Goal: Book appointment/travel/reservation

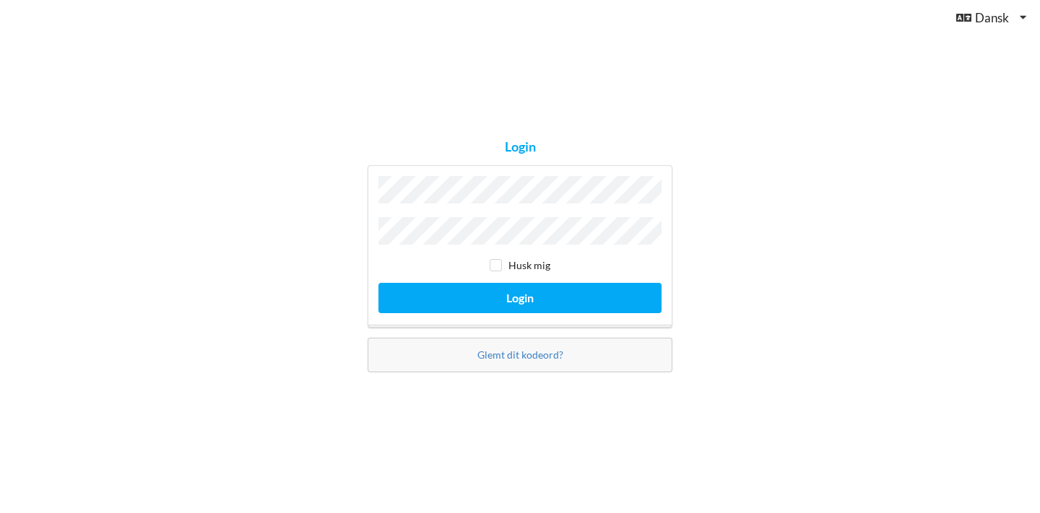
click at [378, 283] on button "Login" at bounding box center [519, 298] width 283 height 30
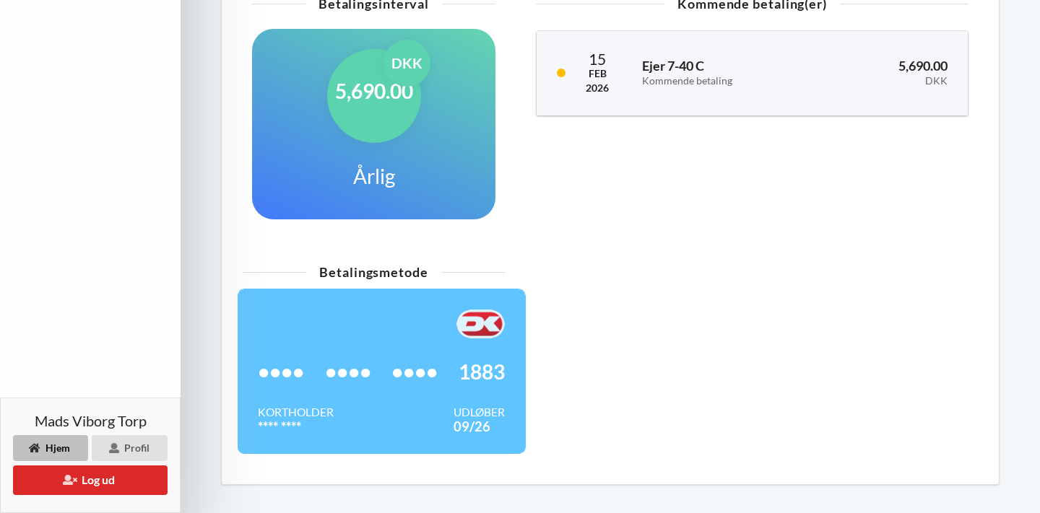
scroll to position [628, 0]
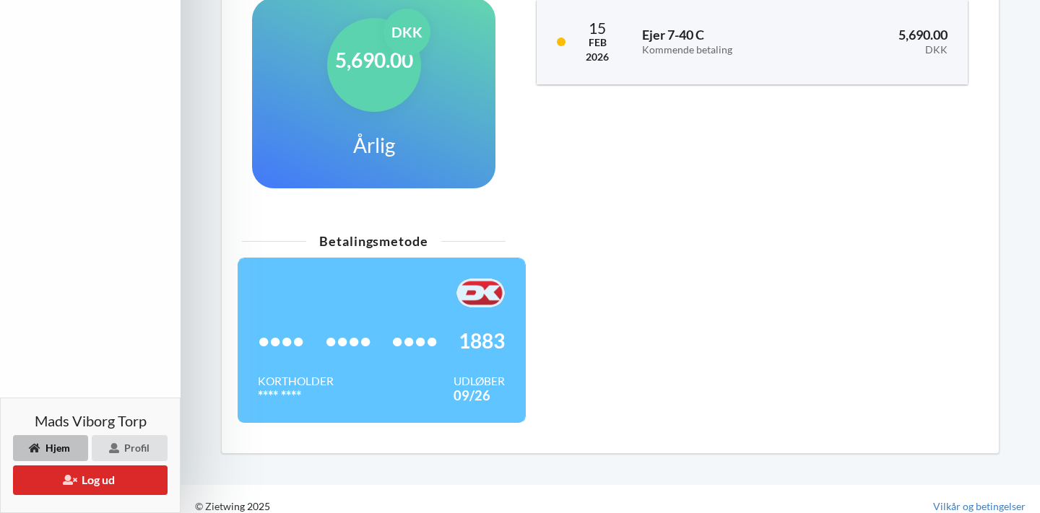
click at [463, 260] on div "•••• •••• •••• 1883 Kortholder **** **** Udløber 09/26" at bounding box center [381, 341] width 289 height 166
click at [370, 235] on div "Betalingsmetode" at bounding box center [374, 241] width 264 height 13
click at [542, 284] on div "Betalingsmetode •••• •••• •••• 1883 Kortholder **** **** Udløber 09/26" at bounding box center [610, 335] width 757 height 217
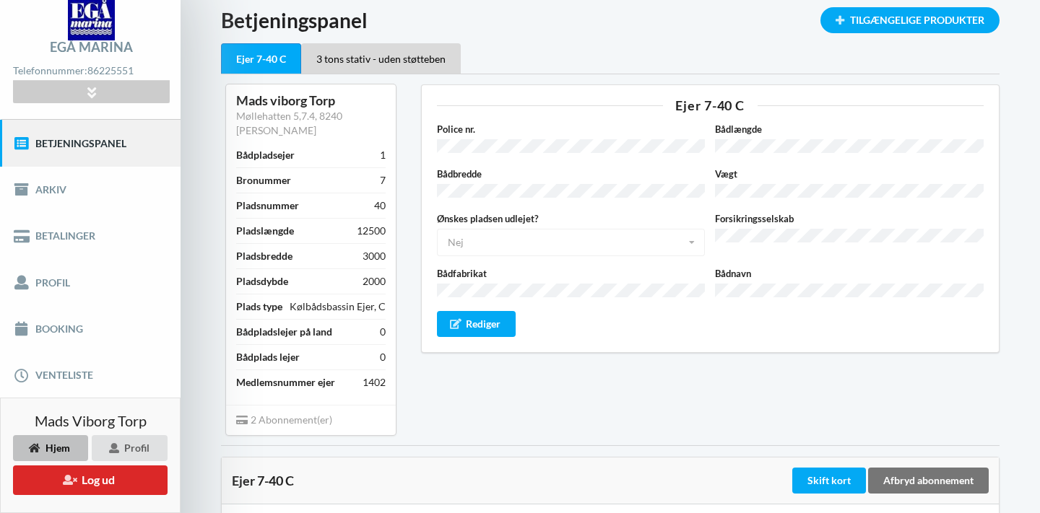
scroll to position [0, 0]
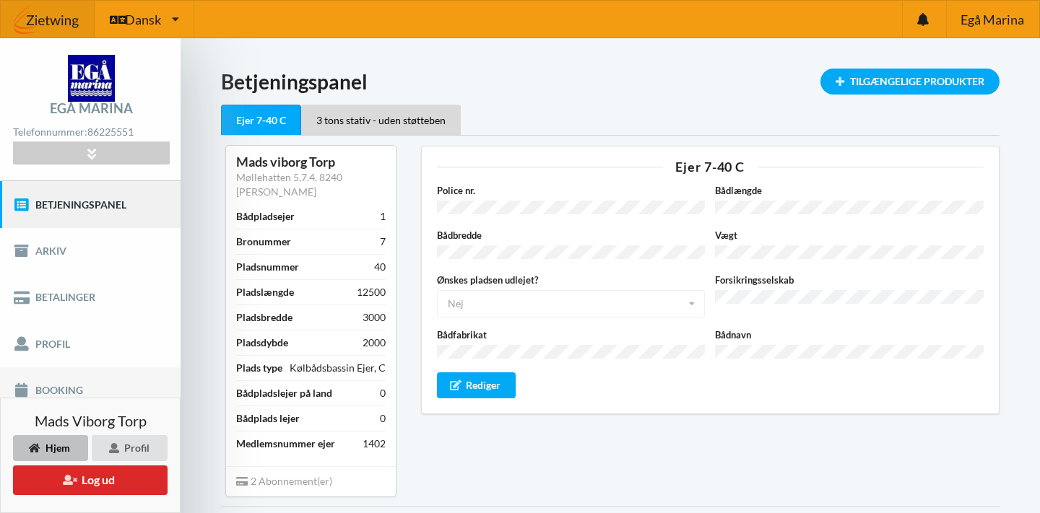
click at [77, 393] on link "Booking" at bounding box center [90, 391] width 181 height 46
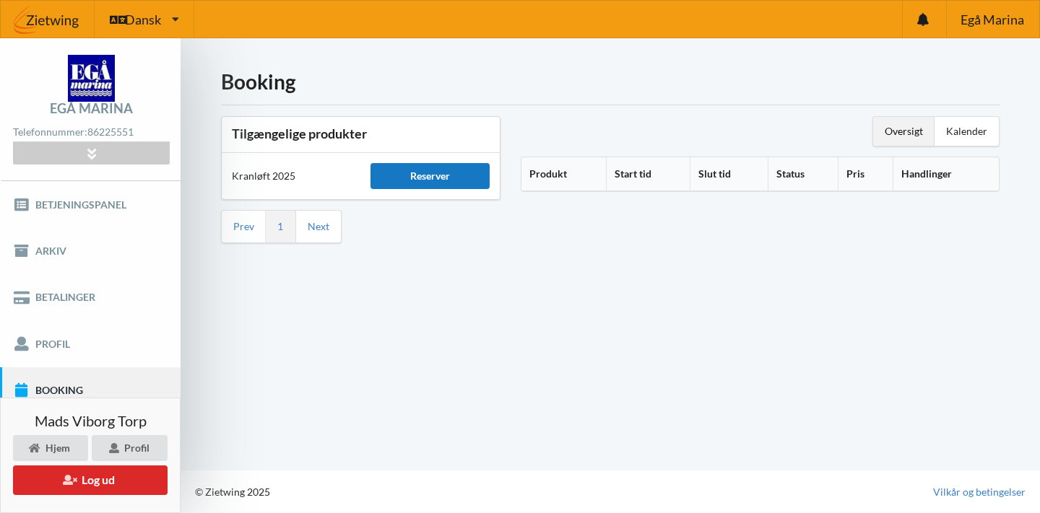
click at [427, 178] on div "Reserver" at bounding box center [429, 176] width 118 height 26
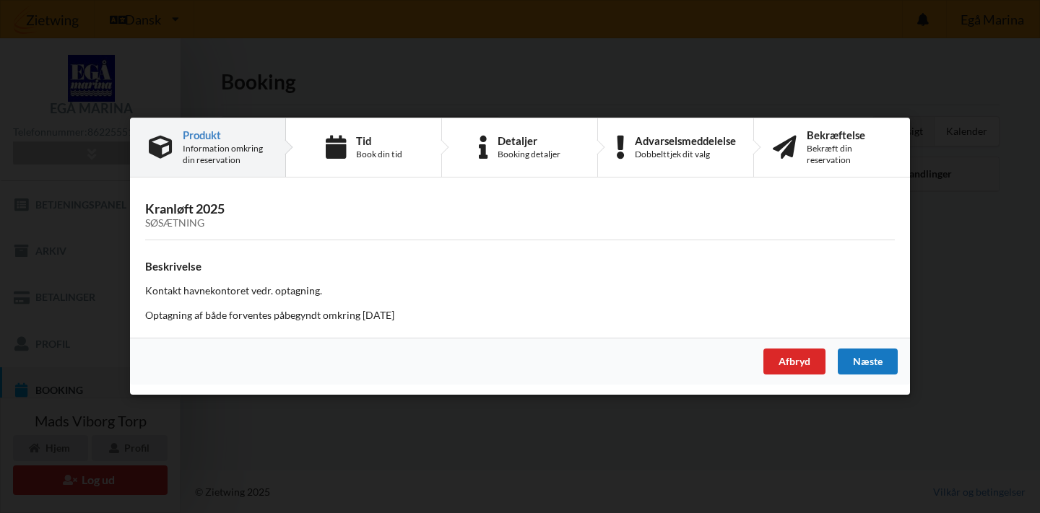
click at [866, 359] on div "Næste" at bounding box center [868, 363] width 60 height 26
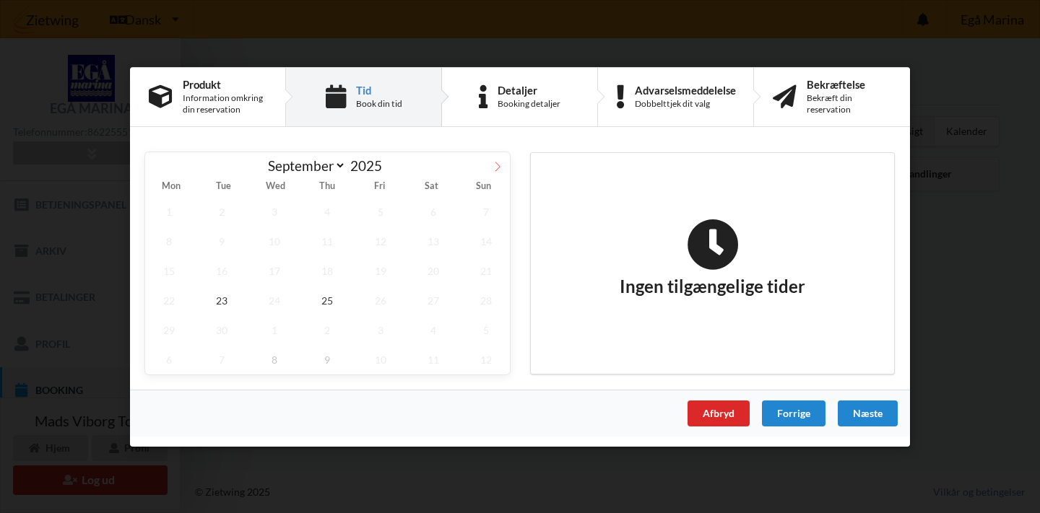
click at [500, 164] on icon at bounding box center [498, 166] width 10 height 10
select select "9"
click at [429, 263] on span "18" at bounding box center [433, 271] width 48 height 30
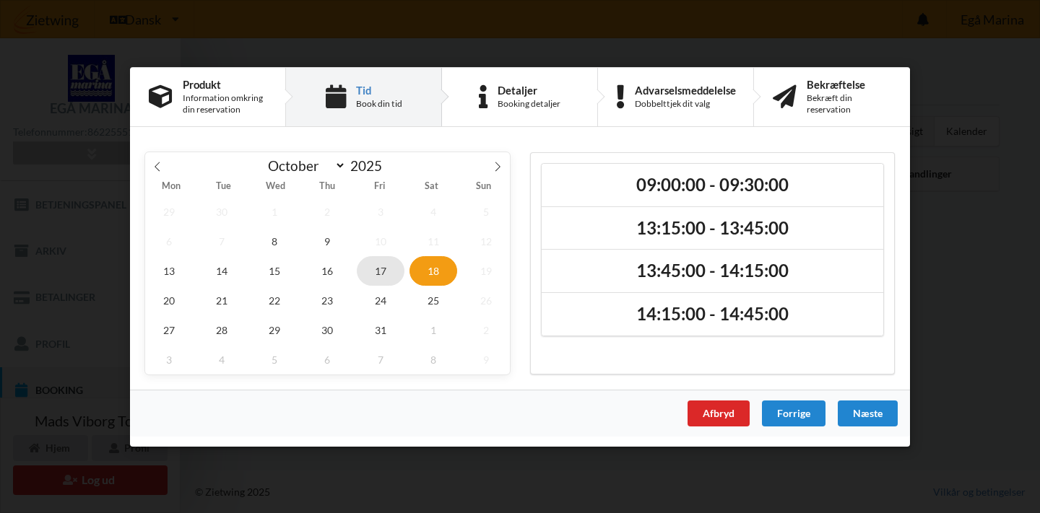
click at [388, 269] on span "17" at bounding box center [381, 271] width 48 height 30
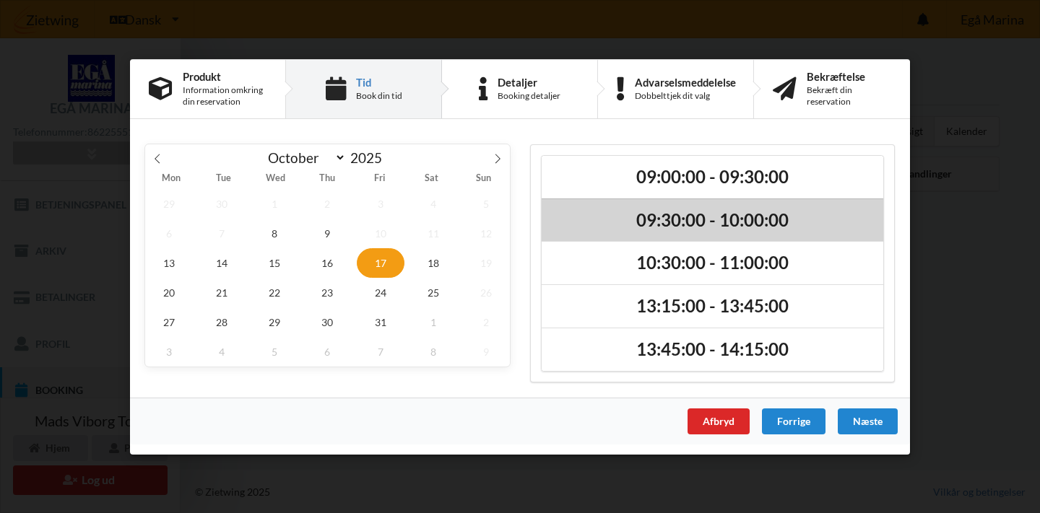
click at [690, 209] on h2 "09:30:00 - 10:00:00" at bounding box center [712, 220] width 321 height 22
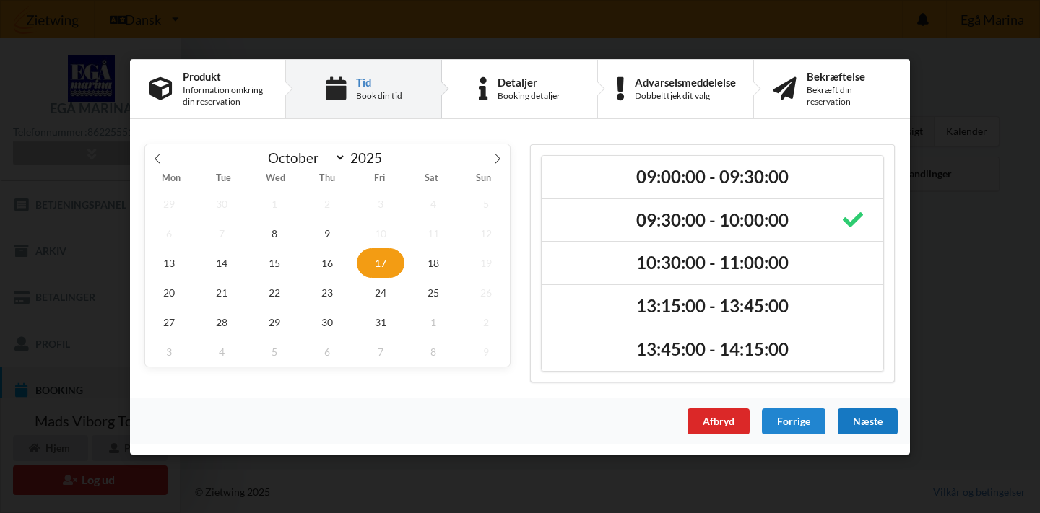
click at [872, 420] on div "Næste" at bounding box center [868, 422] width 60 height 26
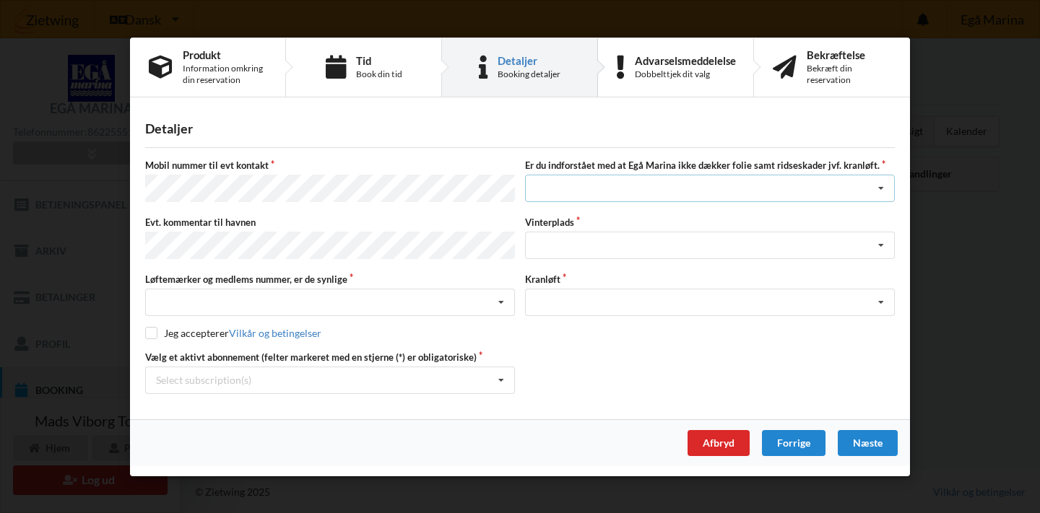
click at [611, 191] on div "Jeg har tæpper med og tager selv ansvaret for eventuelle folie samt ridseskader…" at bounding box center [710, 188] width 370 height 27
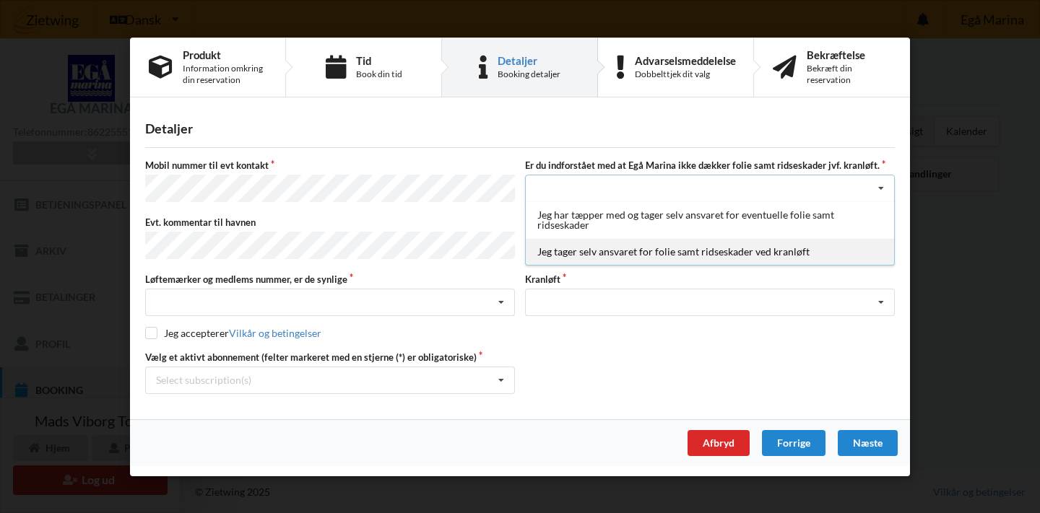
click at [643, 255] on div "Jeg tager selv ansvaret for folie samt ridseskader ved kranløft" at bounding box center [710, 251] width 368 height 27
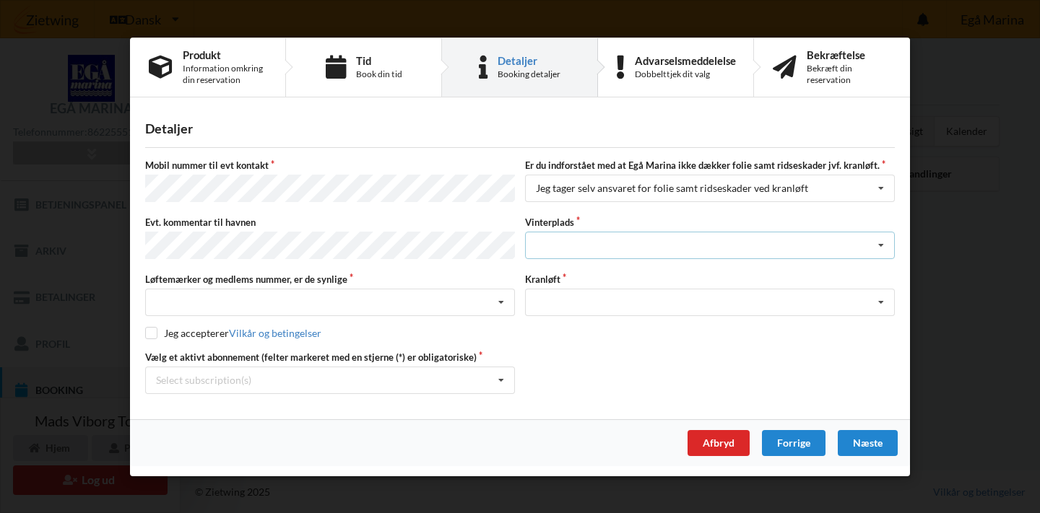
click at [627, 249] on div "Landplads nr. 1 Landplads nr. 2 Landplads nr.3 Landplads nr. 4 Landplads nr. 5 …" at bounding box center [710, 245] width 370 height 27
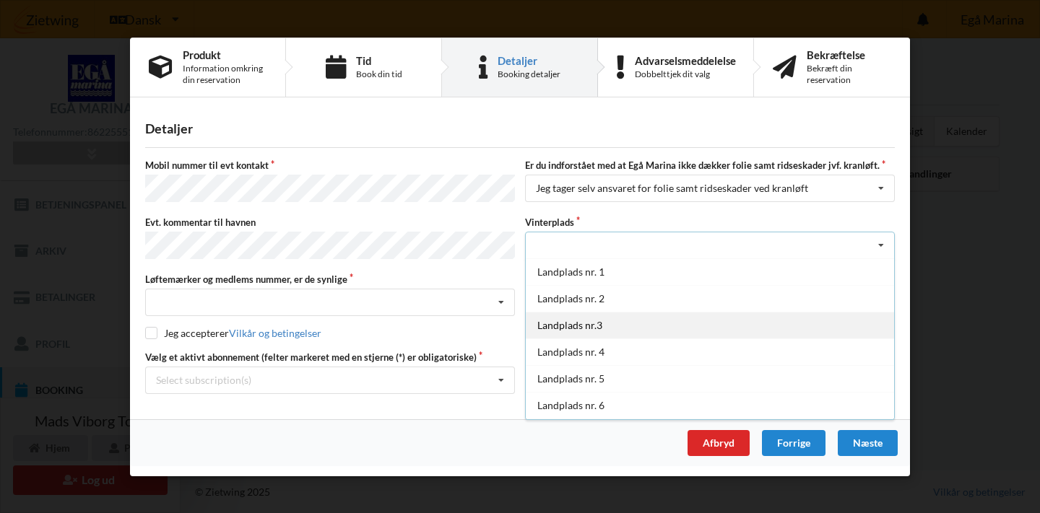
scroll to position [160, 0]
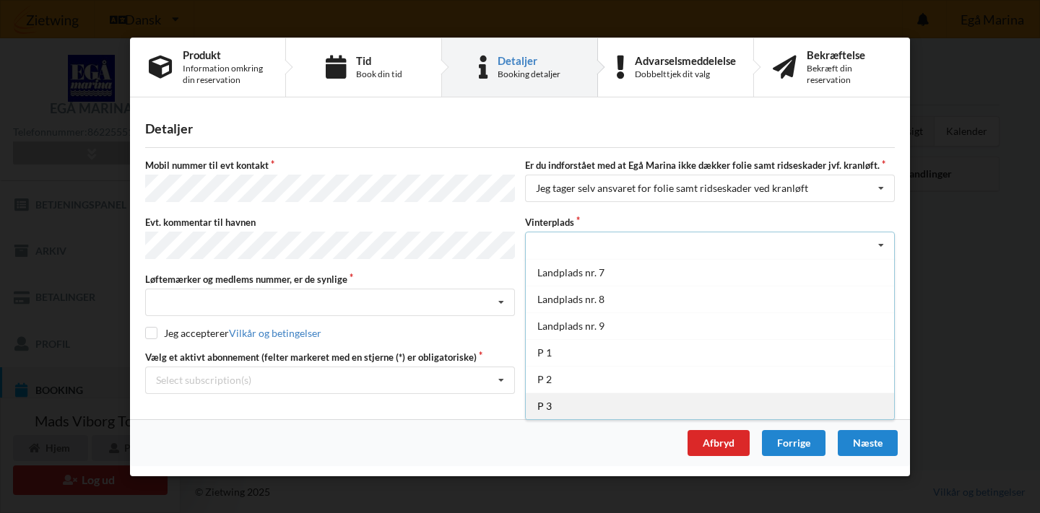
click at [570, 401] on div "P 3" at bounding box center [710, 406] width 368 height 27
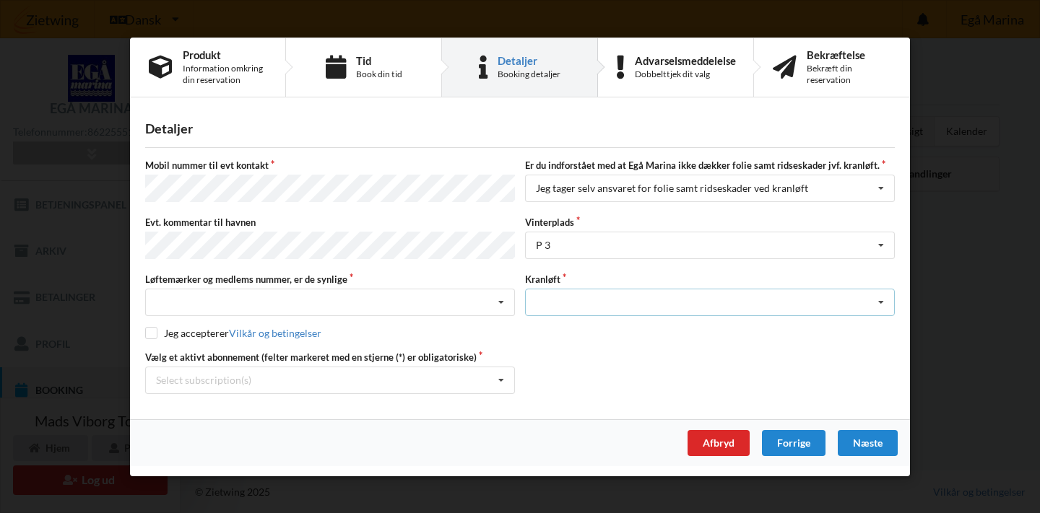
click at [619, 305] on div "Optagning" at bounding box center [710, 302] width 370 height 27
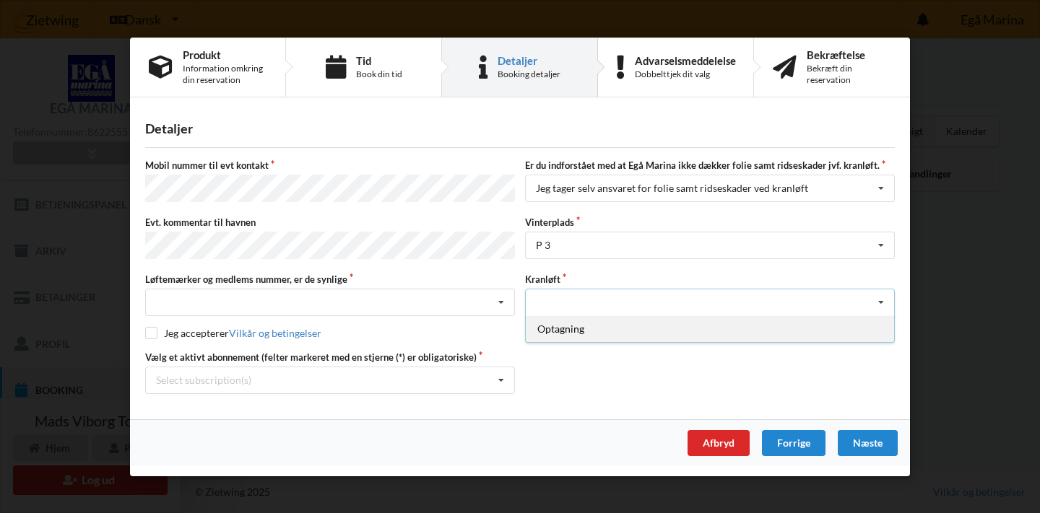
click at [591, 332] on div "Optagning" at bounding box center [710, 329] width 368 height 27
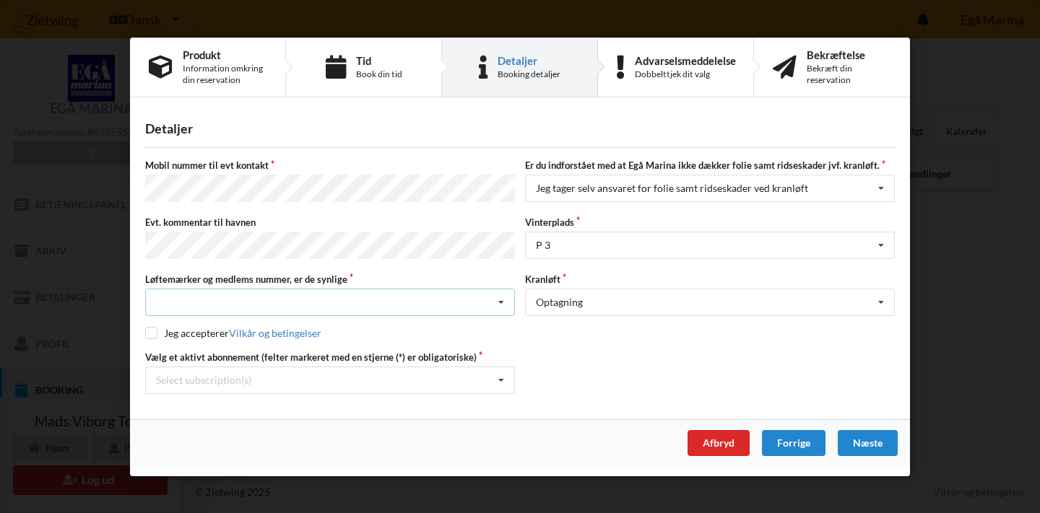
click at [355, 292] on div "Nej, jeg kontakter havnekontoret inden løftet Ja, mine mærker er synlige og int…" at bounding box center [330, 302] width 370 height 27
click at [287, 350] on div "Ja, mine mærker er synlige og intakte" at bounding box center [330, 355] width 368 height 27
click at [142, 327] on div "Detaljer [PERSON_NAME] nummer til evt kontakt Er du indforstået med at Egå Mari…" at bounding box center [520, 263] width 780 height 312
click at [152, 329] on input "checkbox" at bounding box center [151, 333] width 12 height 12
checkbox input "true"
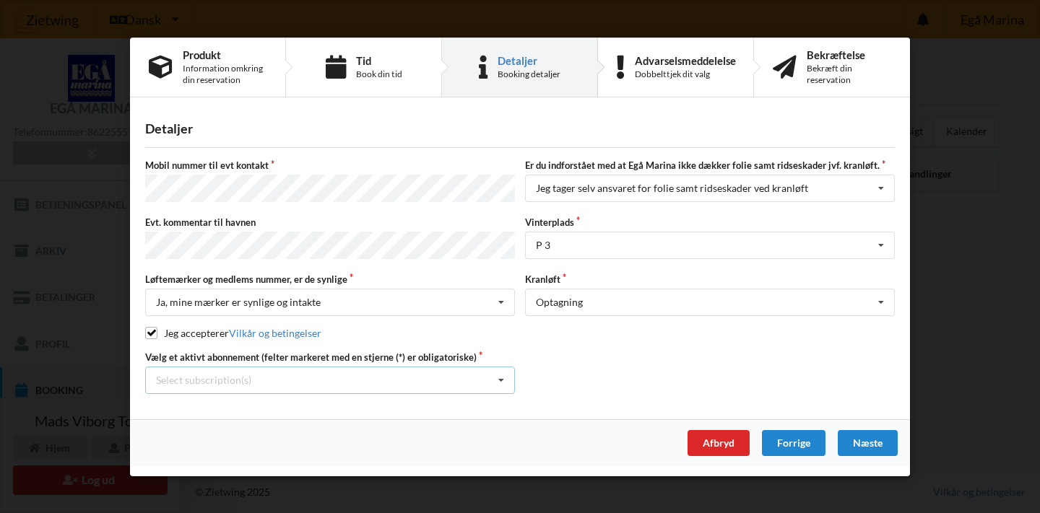
click at [339, 381] on div "Select subscription(s) * Ejer 7-40 C * 3 tons stativ - uden støtteben" at bounding box center [330, 379] width 370 height 27
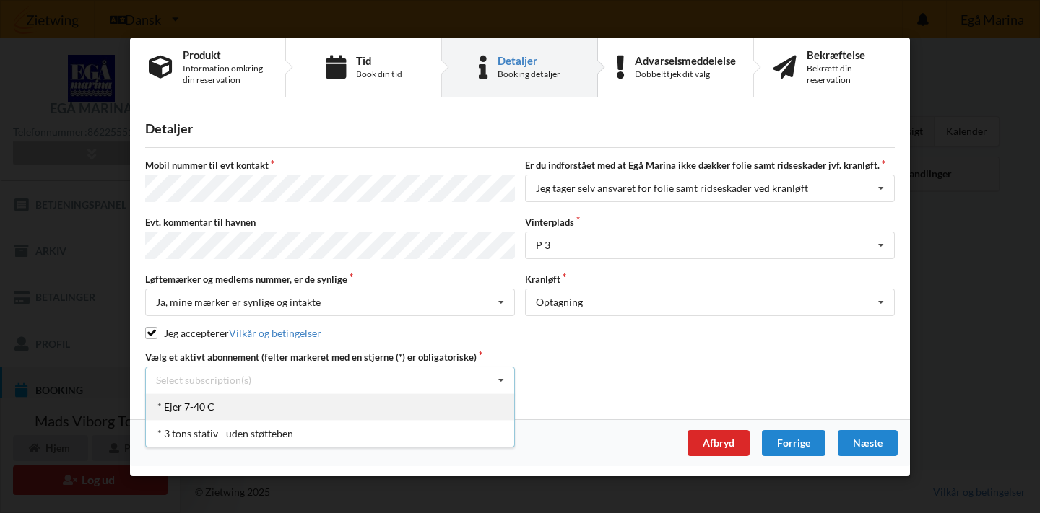
click at [313, 395] on div "* Ejer 7-40 C" at bounding box center [330, 406] width 368 height 27
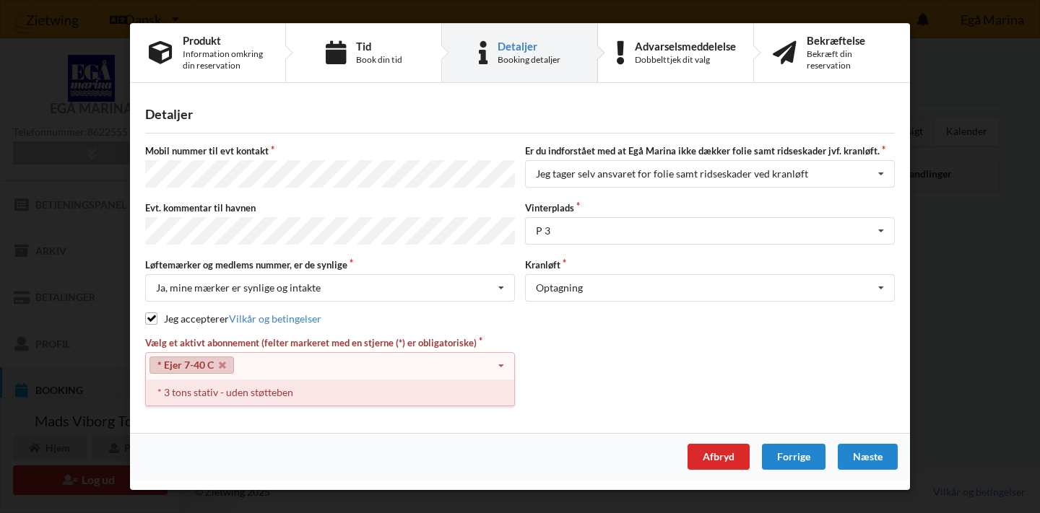
click at [297, 390] on div "* 3 tons stativ - uden støtteben" at bounding box center [330, 392] width 368 height 27
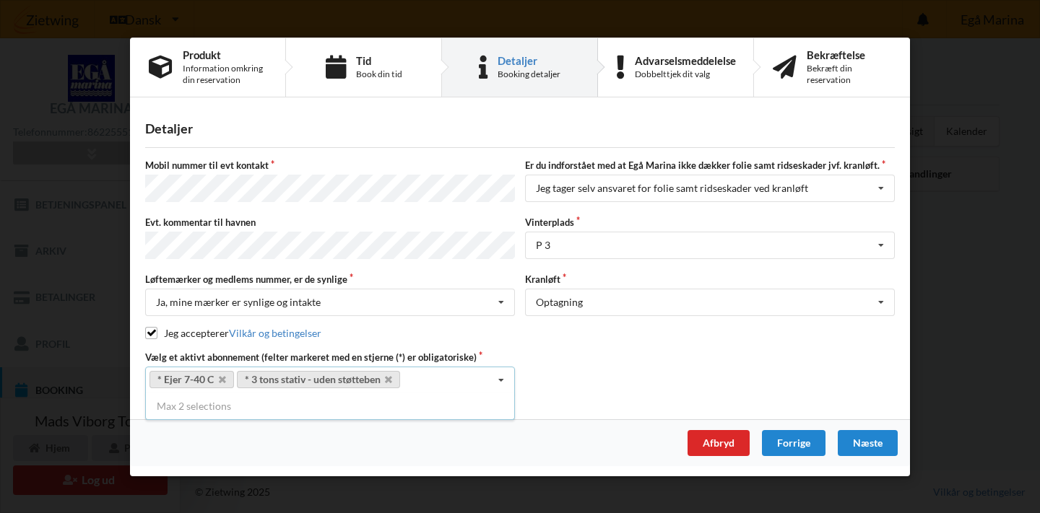
click at [628, 368] on div "Vælg et aktivt abonnement (felter markeret med en stjerne (*) er obligatoriske)…" at bounding box center [520, 371] width 760 height 43
click at [872, 446] on div "Næste" at bounding box center [868, 443] width 60 height 26
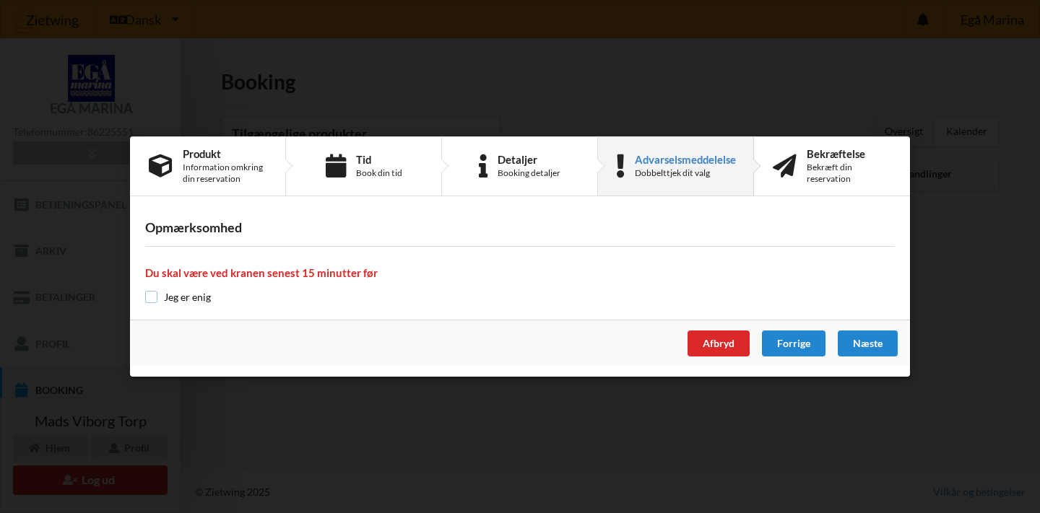
click at [152, 300] on input "checkbox" at bounding box center [151, 297] width 12 height 12
checkbox input "true"
click at [877, 340] on div "Næste" at bounding box center [868, 344] width 60 height 26
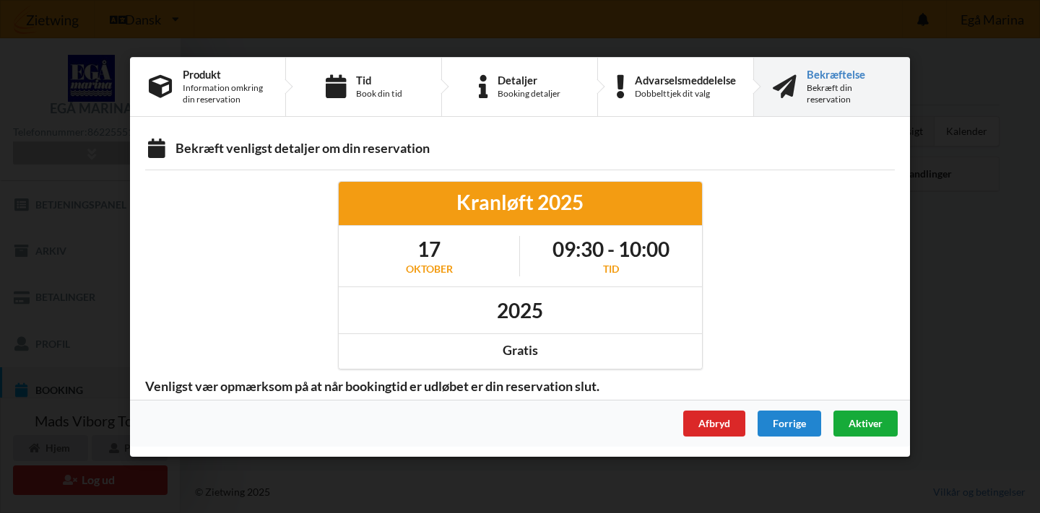
click at [864, 415] on div "Aktiver" at bounding box center [865, 423] width 64 height 26
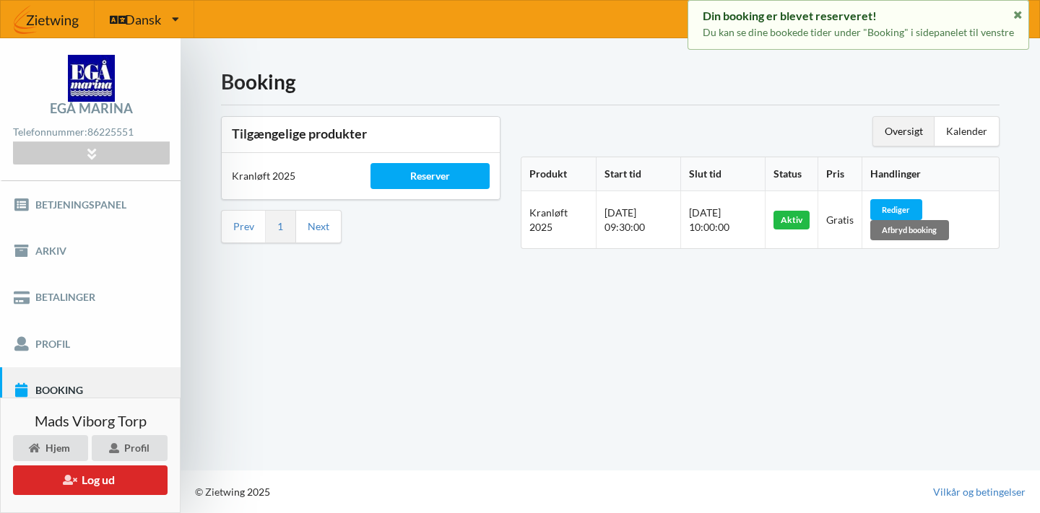
click at [788, 366] on div "Booking Tilgængelige produkter Kranløft 2025 Reserver Prev 1 Next Oversigt Kale…" at bounding box center [610, 254] width 859 height 433
